Goal: Information Seeking & Learning: Learn about a topic

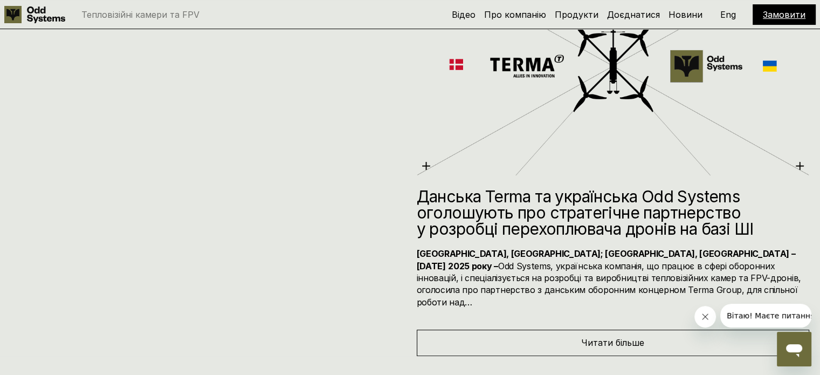
scroll to position [4458, 0]
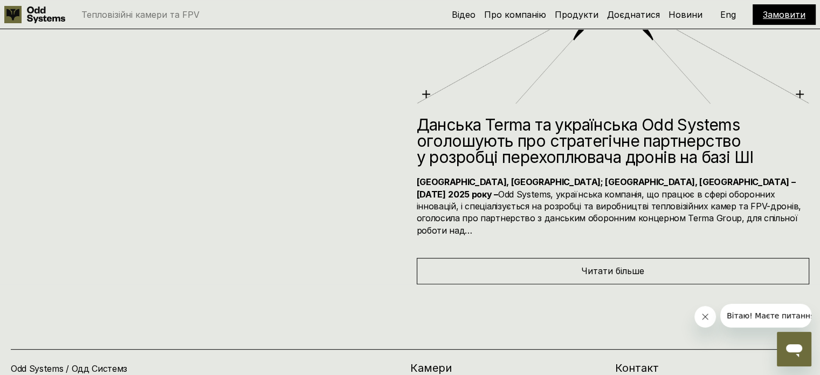
click at [579, 260] on div "Читати більше" at bounding box center [613, 271] width 393 height 26
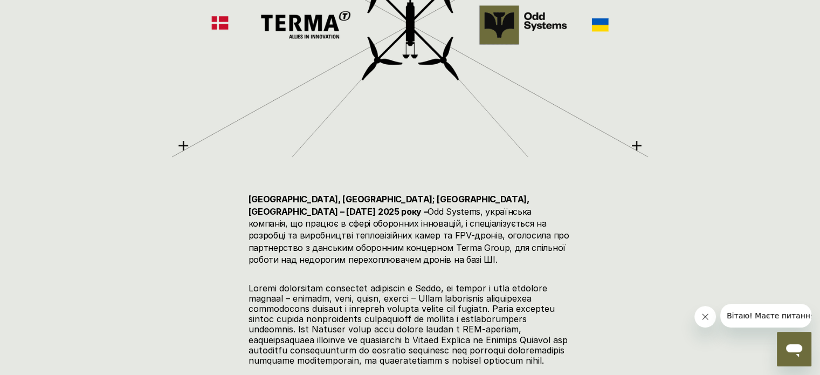
scroll to position [575, 0]
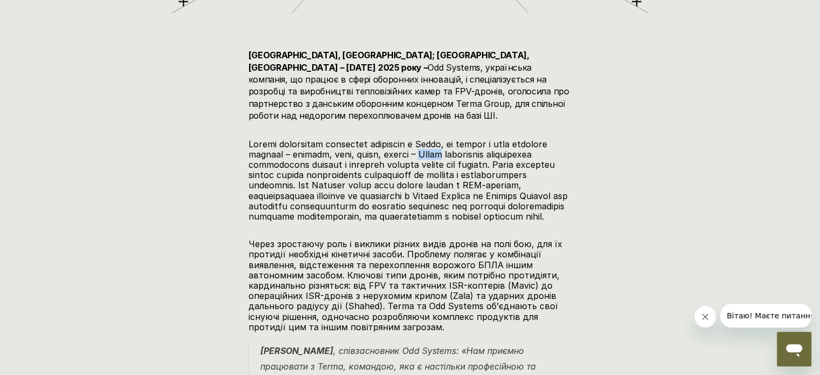
drag, startPoint x: 473, startPoint y: 141, endPoint x: 496, endPoint y: 140, distance: 23.2
click at [496, 140] on p at bounding box center [410, 180] width 324 height 83
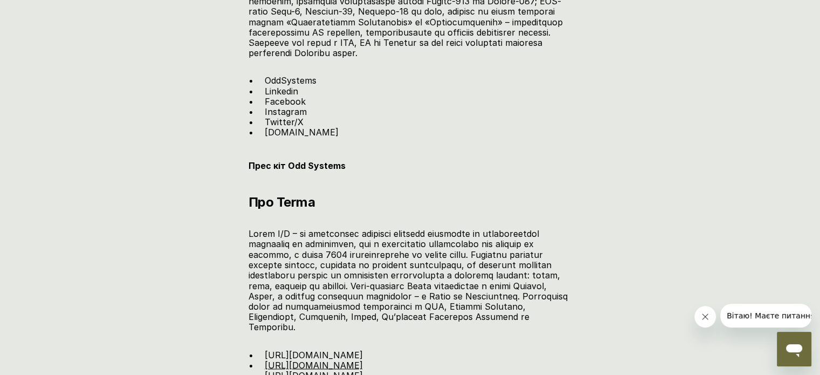
scroll to position [1870, 0]
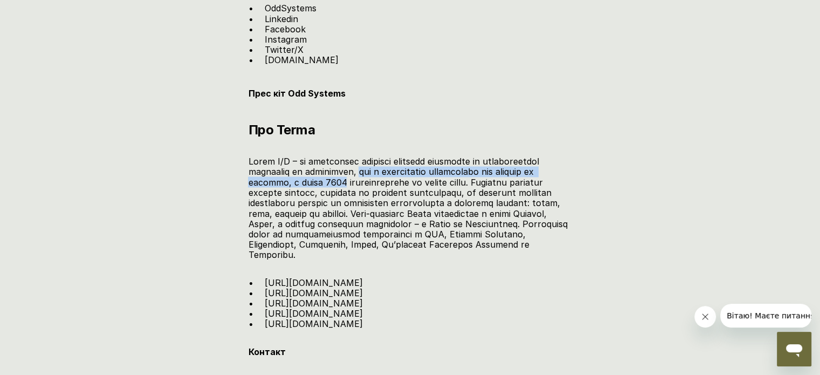
drag, startPoint x: 353, startPoint y: 195, endPoint x: 343, endPoint y: 202, distance: 12.3
click at [343, 202] on p at bounding box center [410, 208] width 324 height 104
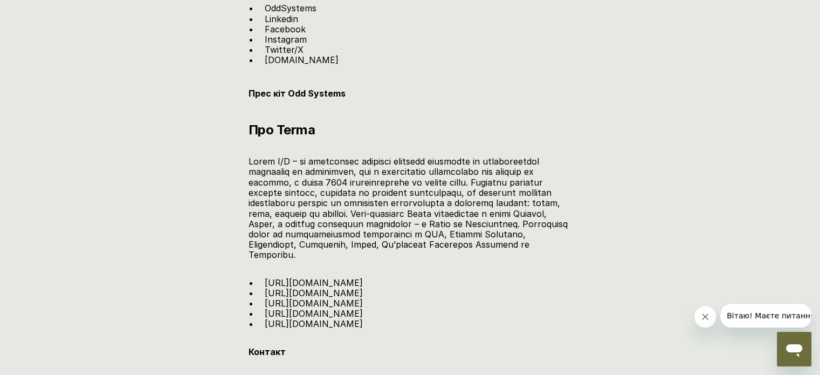
click at [313, 215] on p at bounding box center [410, 208] width 324 height 104
drag, startPoint x: 247, startPoint y: 184, endPoint x: 290, endPoint y: 184, distance: 42.6
copy p "Terma A/S"
